Goal: Information Seeking & Learning: Understand process/instructions

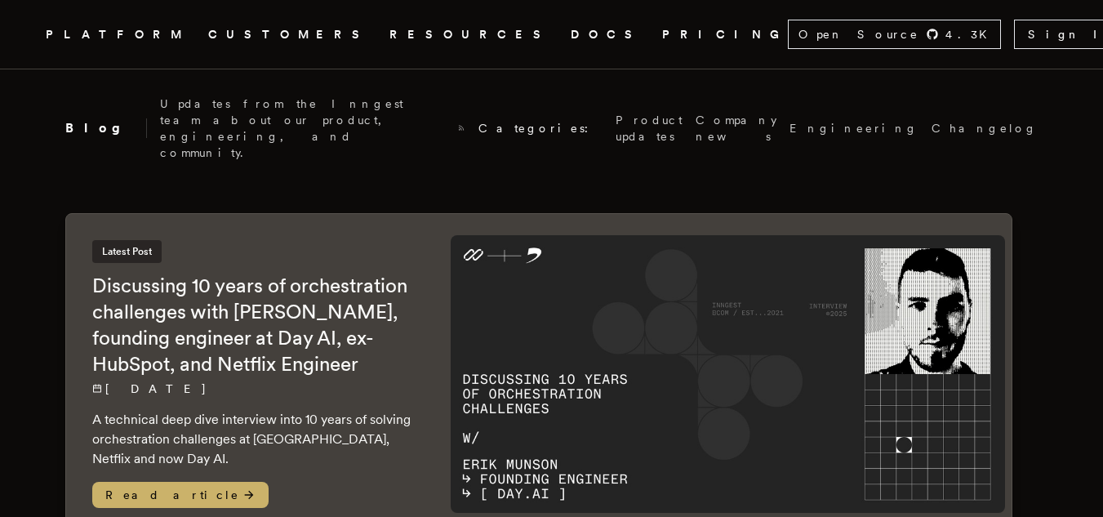
click at [662, 42] on link "PRICING" at bounding box center [725, 34] width 126 height 20
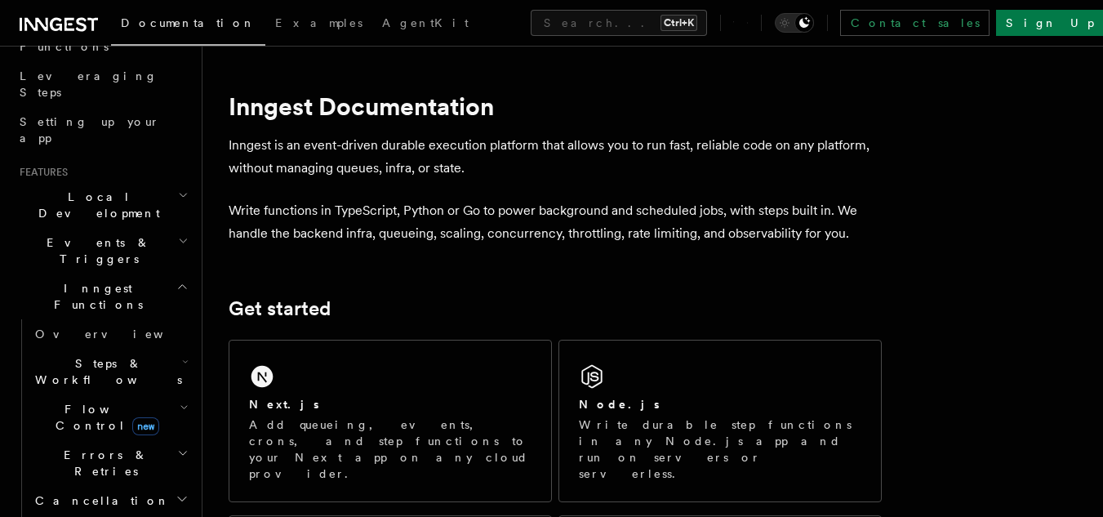
scroll to position [251, 0]
click at [127, 180] on h2 "Local Development" at bounding box center [102, 203] width 179 height 46
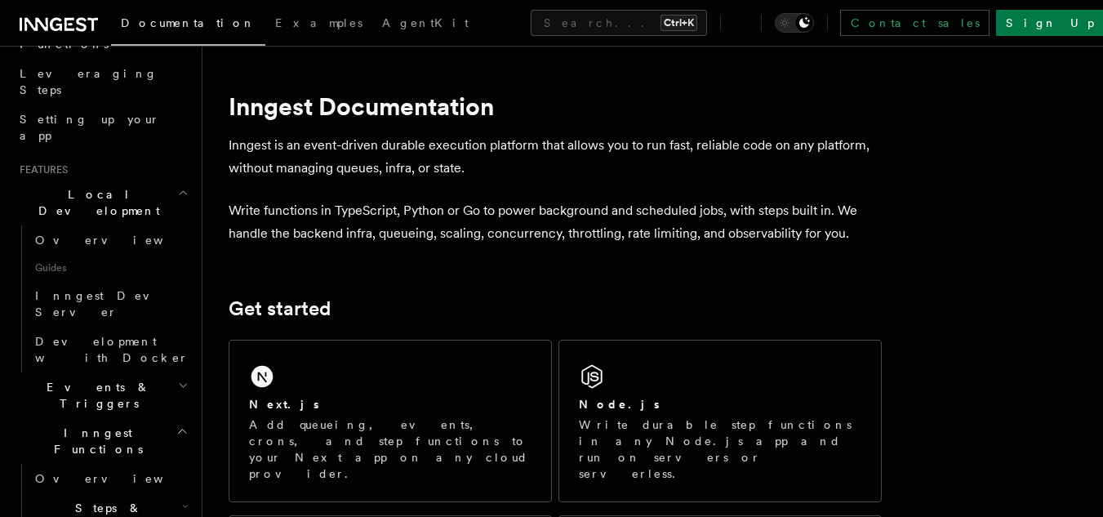
click at [144, 180] on h2 "Local Development" at bounding box center [102, 203] width 179 height 46
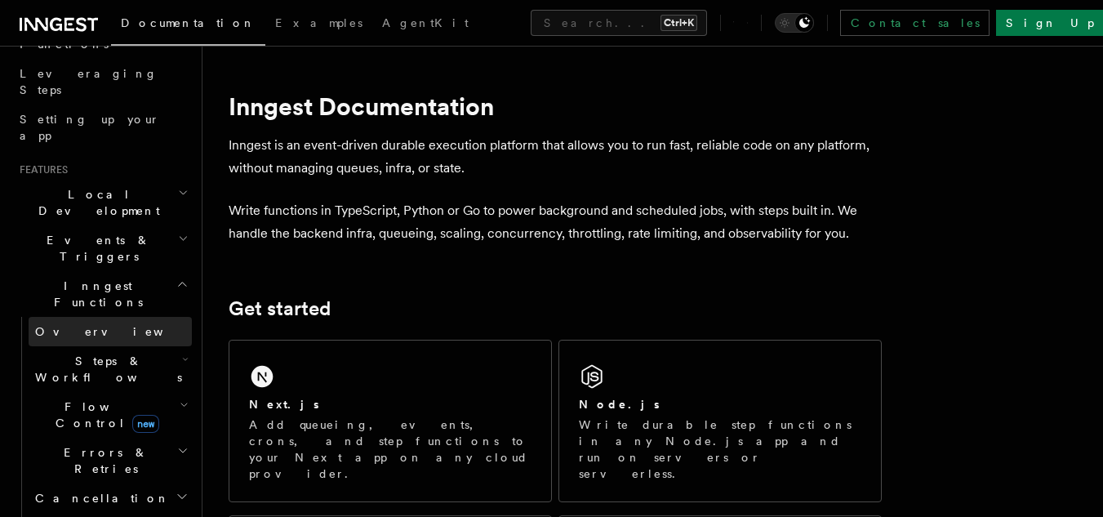
click at [122, 317] on link "Overview" at bounding box center [110, 331] width 163 height 29
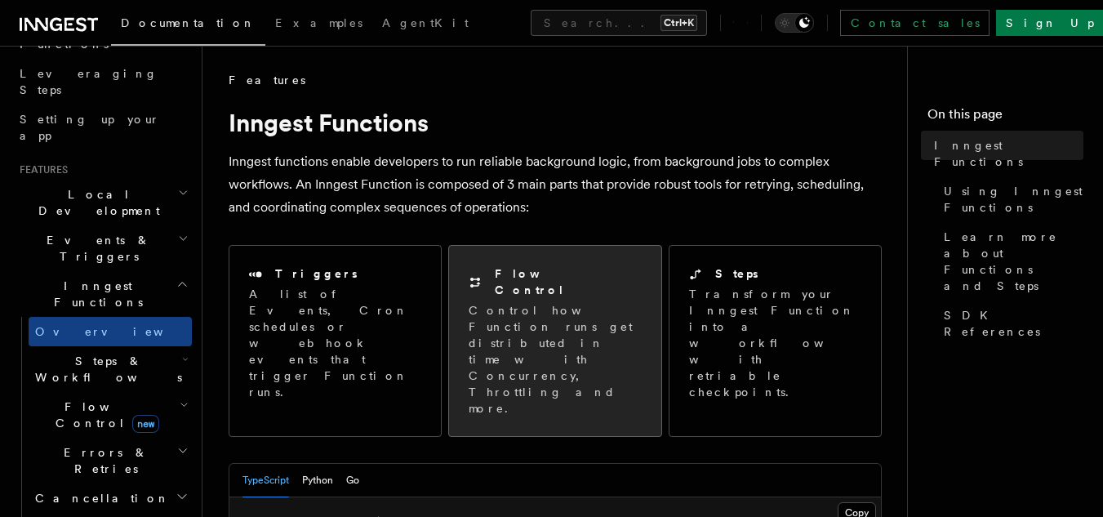
click at [619, 302] on p "Control how Function runs get distributed in time with Concurrency, Throttling …" at bounding box center [555, 359] width 172 height 114
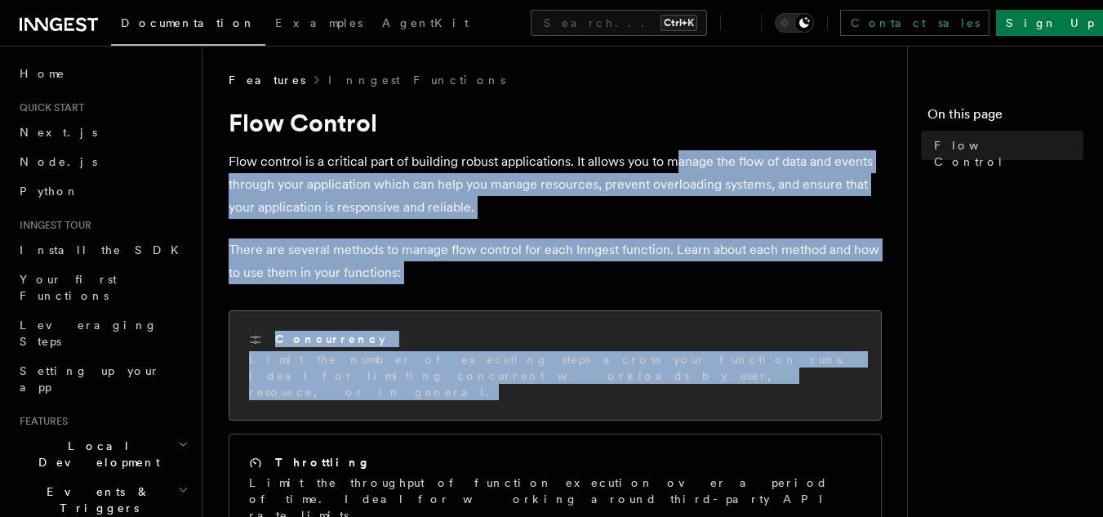
drag, startPoint x: 674, startPoint y: 149, endPoint x: 767, endPoint y: 378, distance: 247.6
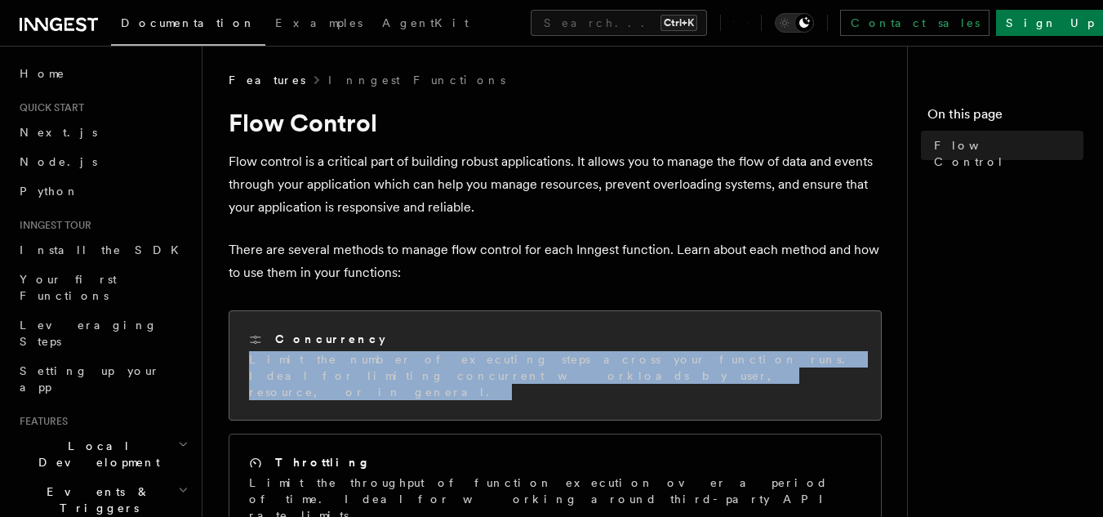
drag, startPoint x: 777, startPoint y: 295, endPoint x: 802, endPoint y: 376, distance: 84.5
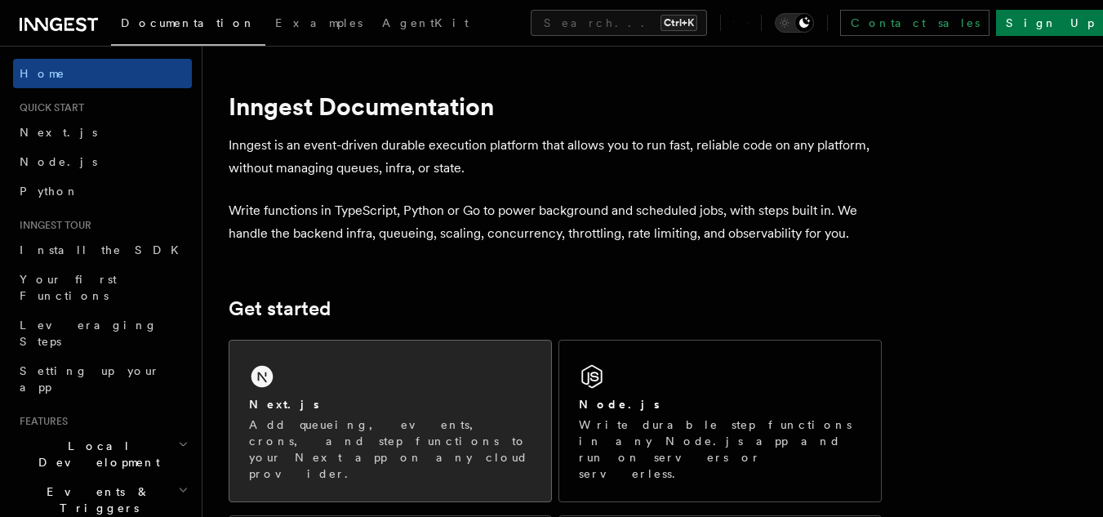
click at [309, 399] on div "Next.js" at bounding box center [390, 404] width 282 height 17
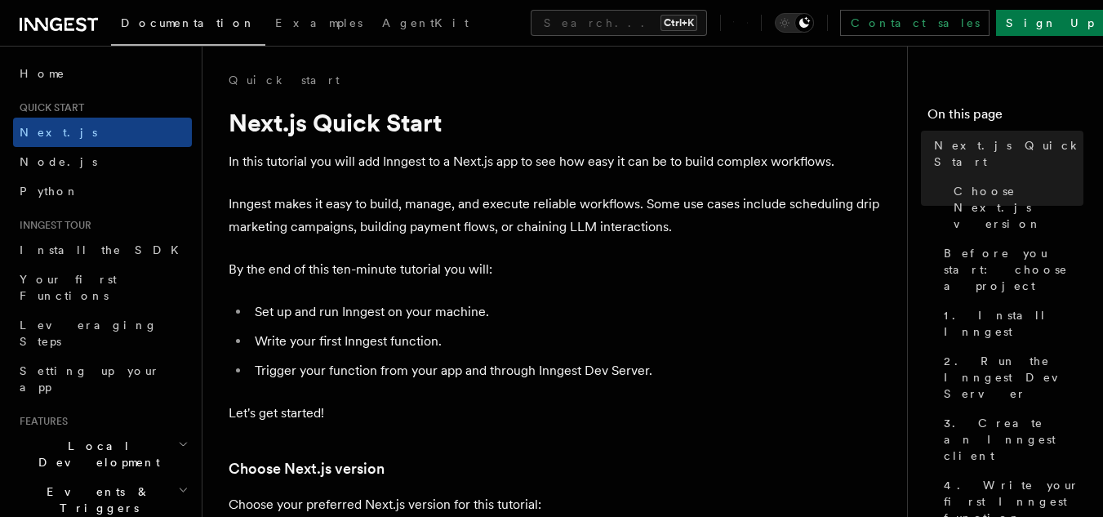
click at [685, 269] on p "By the end of this ten-minute tutorial you will:" at bounding box center [555, 269] width 653 height 23
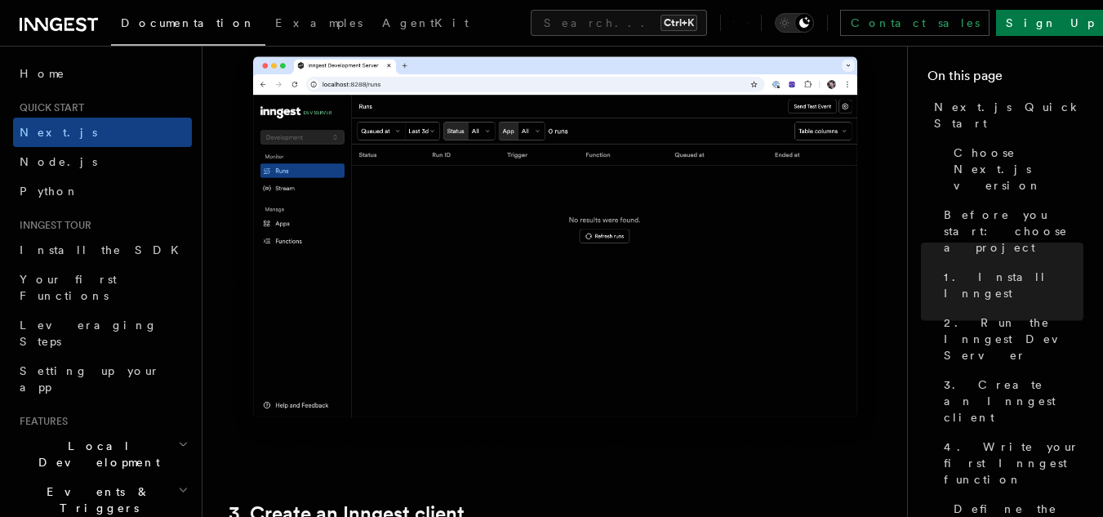
scroll to position [1528, 0]
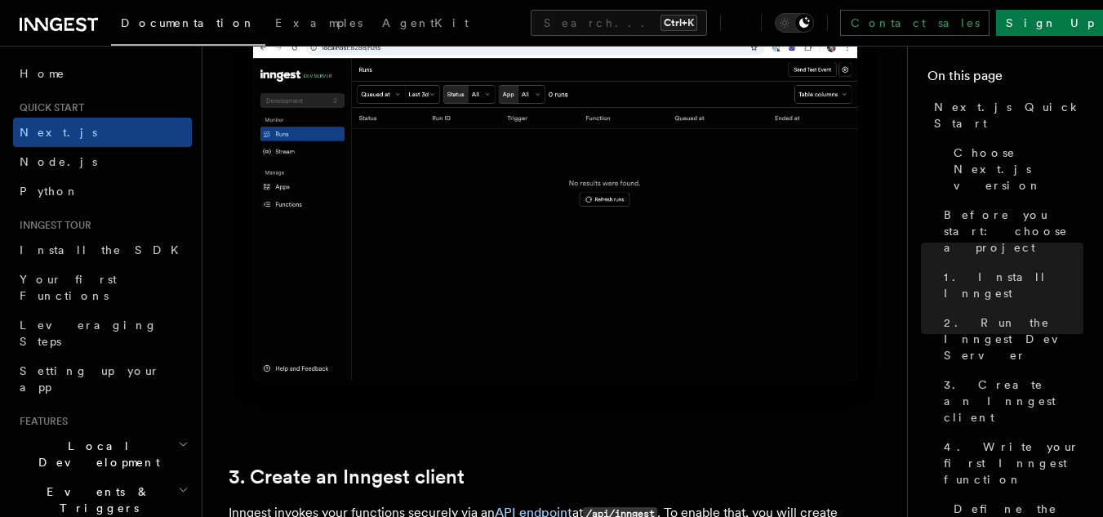
drag, startPoint x: 822, startPoint y: 226, endPoint x: 901, endPoint y: 204, distance: 82.2
click at [823, 226] on img at bounding box center [555, 208] width 653 height 411
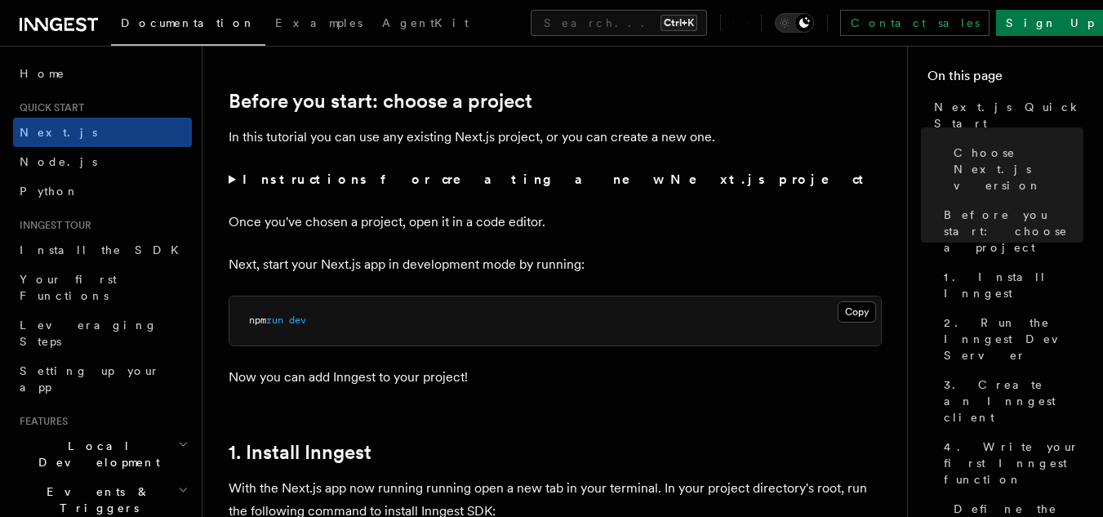
scroll to position [553, 0]
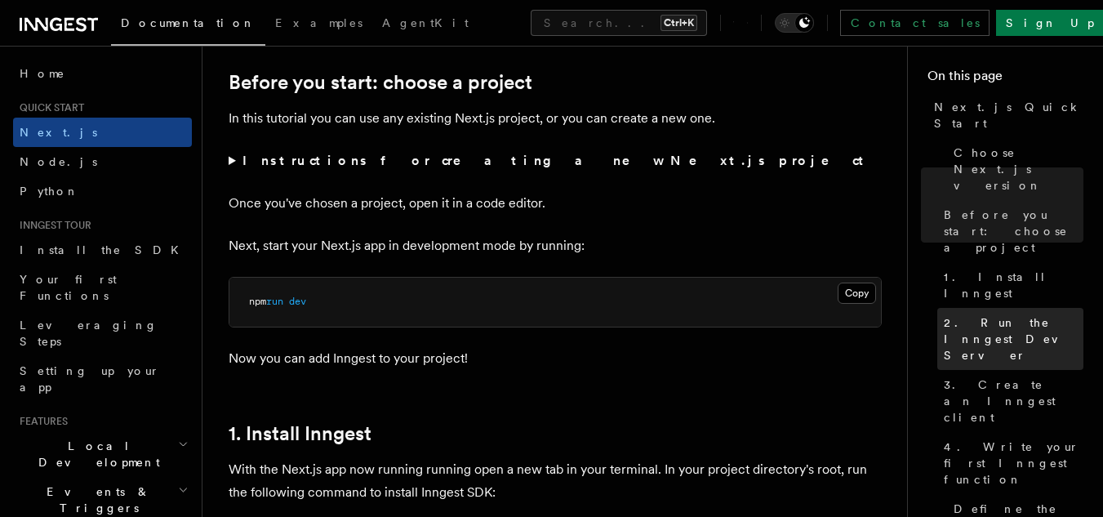
click at [1023, 314] on span "2. Run the Inngest Dev Server" at bounding box center [1014, 338] width 140 height 49
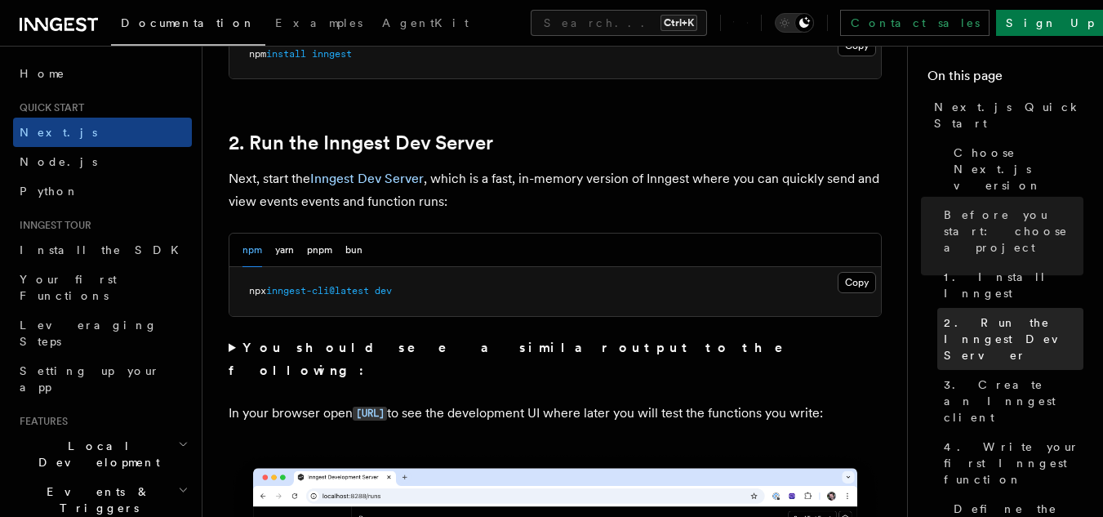
scroll to position [1133, 0]
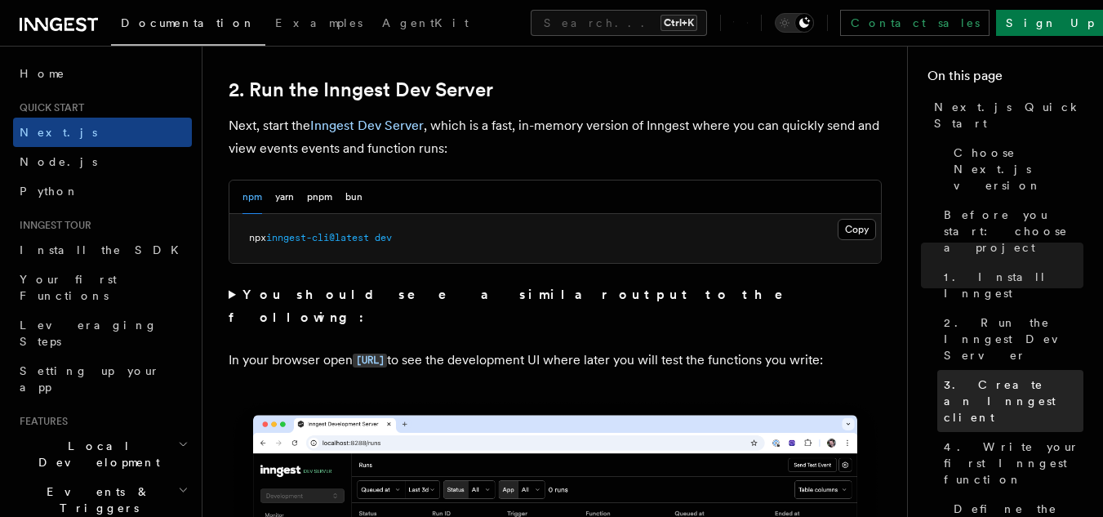
click at [1017, 376] on span "3. Create an Inngest client" at bounding box center [1014, 400] width 140 height 49
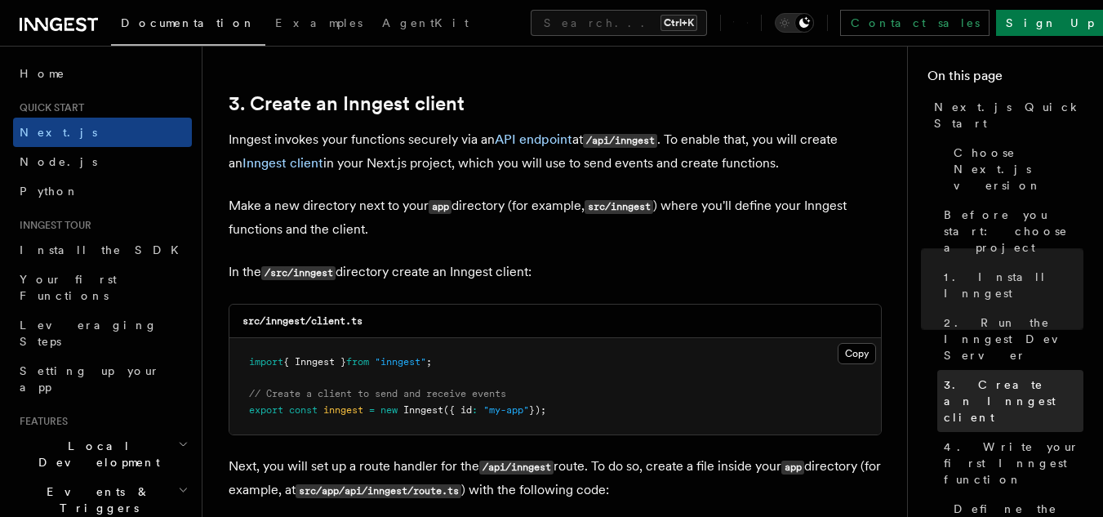
scroll to position [1915, 0]
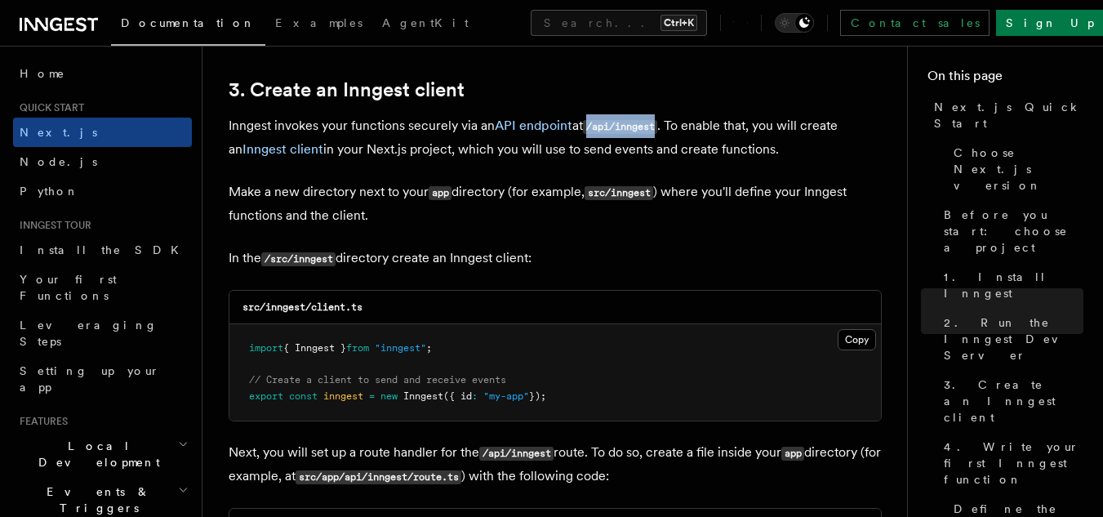
drag, startPoint x: 592, startPoint y: 124, endPoint x: 660, endPoint y: 127, distance: 68.7
click at [657, 127] on code "/api/inngest" at bounding box center [620, 127] width 74 height 14
click at [657, 128] on code "/api/inngest" at bounding box center [620, 127] width 74 height 14
click at [847, 334] on button "Copy Copied" at bounding box center [857, 339] width 38 height 21
